Goal: Communication & Community: Answer question/provide support

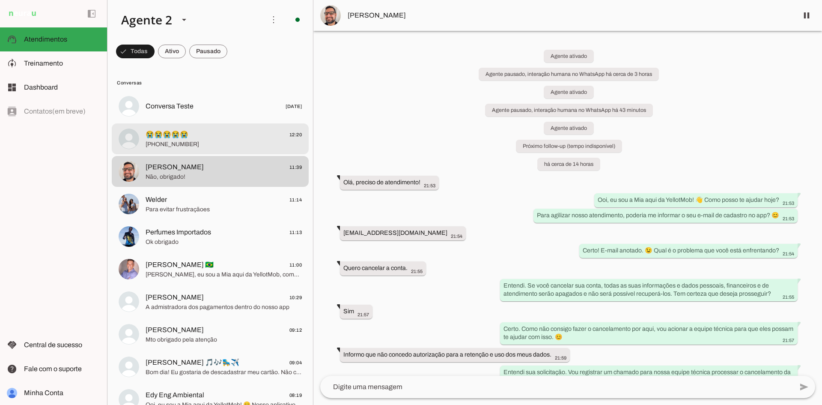
click at [203, 146] on span "[PHONE_NUMBER]" at bounding box center [224, 144] width 156 height 9
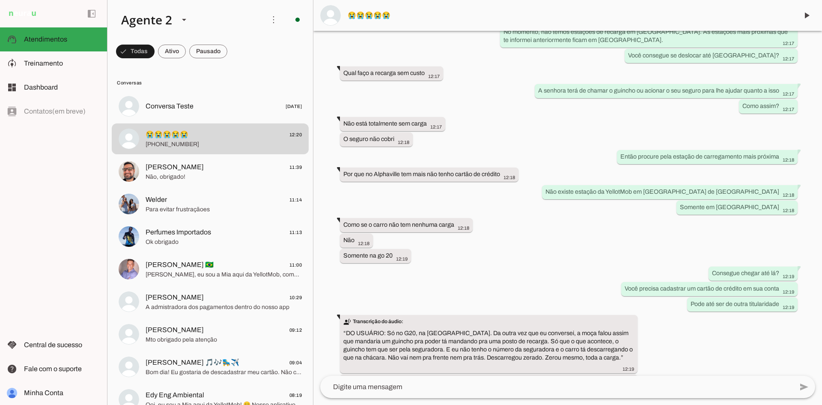
scroll to position [451, 0]
